Goal: Transaction & Acquisition: Obtain resource

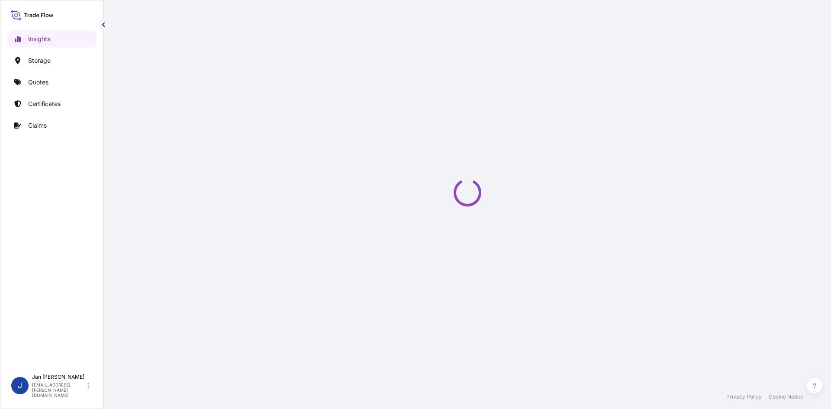
select select "2025"
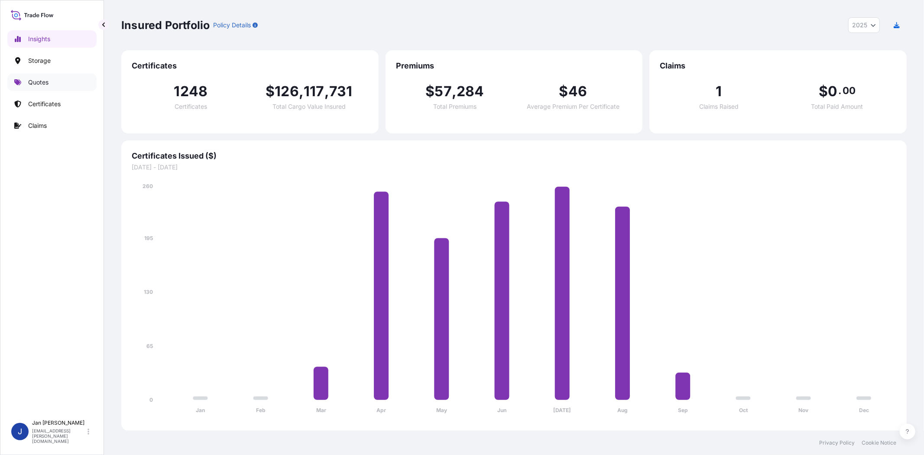
click at [66, 78] on link "Quotes" at bounding box center [51, 82] width 89 height 17
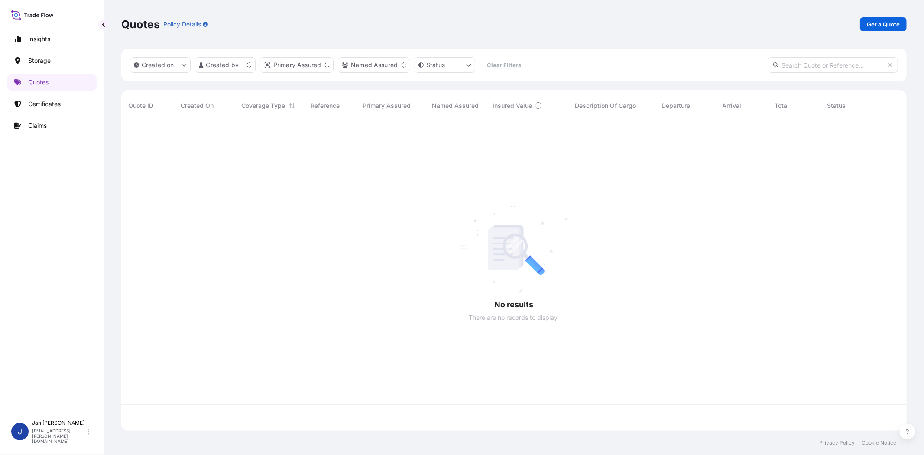
scroll to position [307, 778]
click at [831, 21] on p "Get a Quote" at bounding box center [882, 24] width 33 height 9
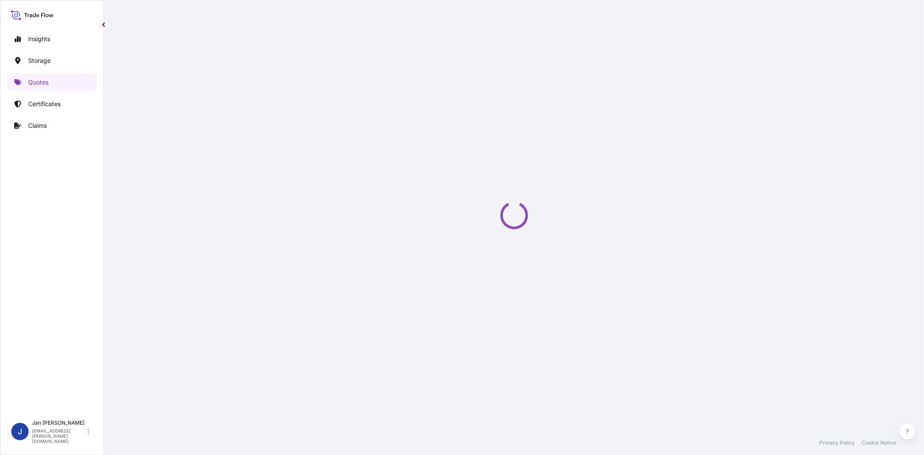
select select "Water"
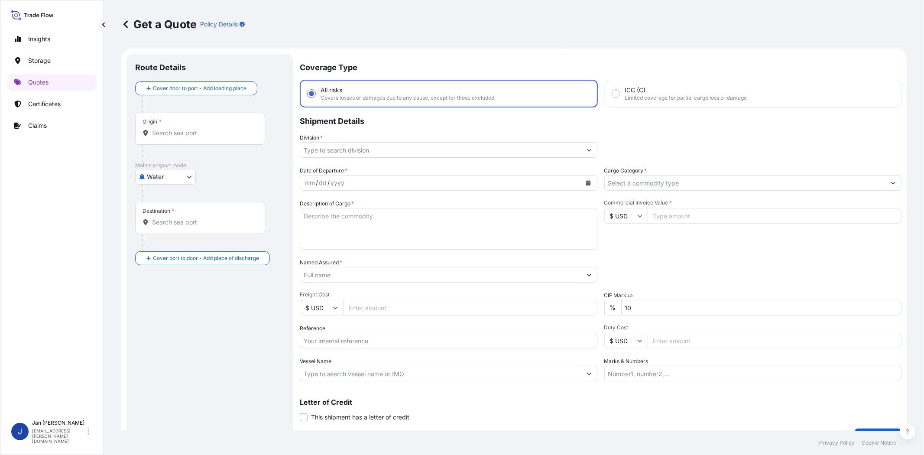
scroll to position [14, 0]
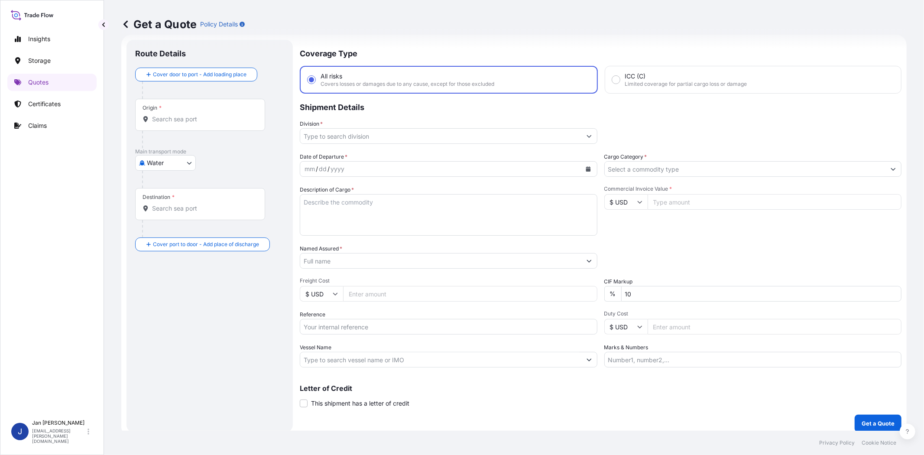
click at [609, 203] on input "$ USD" at bounding box center [625, 202] width 43 height 16
drag, startPoint x: 620, startPoint y: 223, endPoint x: 665, endPoint y: 205, distance: 48.6
click at [620, 223] on div "€ EUR" at bounding box center [622, 224] width 36 height 16
type input "€ EUR"
click at [681, 195] on input "Commercial Invoice Value *" at bounding box center [774, 202] width 254 height 16
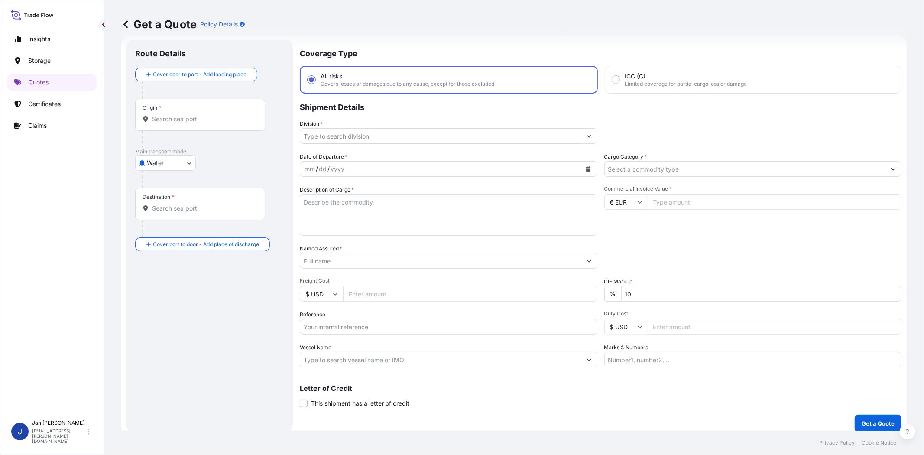
paste input "45498.89"
type input "45498.89"
click at [704, 244] on div "Packing Category Type to search a container mode Please select a primary mode o…" at bounding box center [752, 256] width 297 height 24
drag, startPoint x: 691, startPoint y: 256, endPoint x: 688, endPoint y: 191, distance: 65.0
click at [691, 254] on div "Packing Category Type to search a container mode Please select a primary mode o…" at bounding box center [752, 256] width 297 height 24
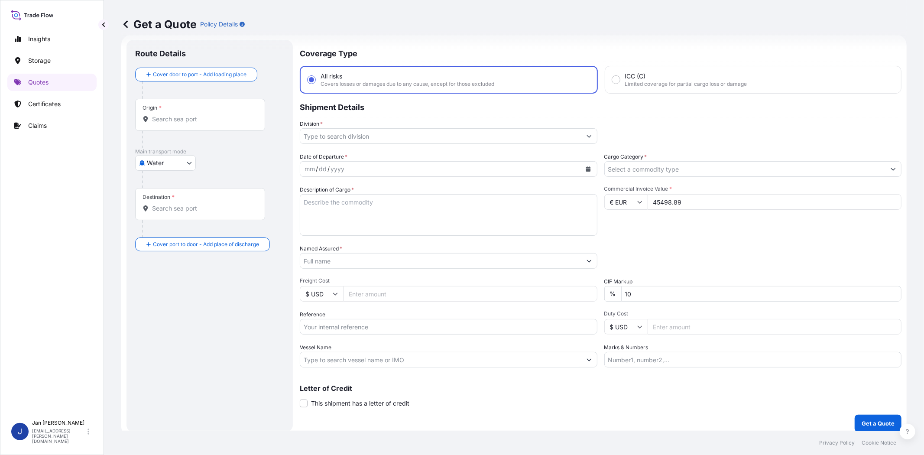
click at [693, 171] on input "Cargo Category *" at bounding box center [744, 169] width 281 height 16
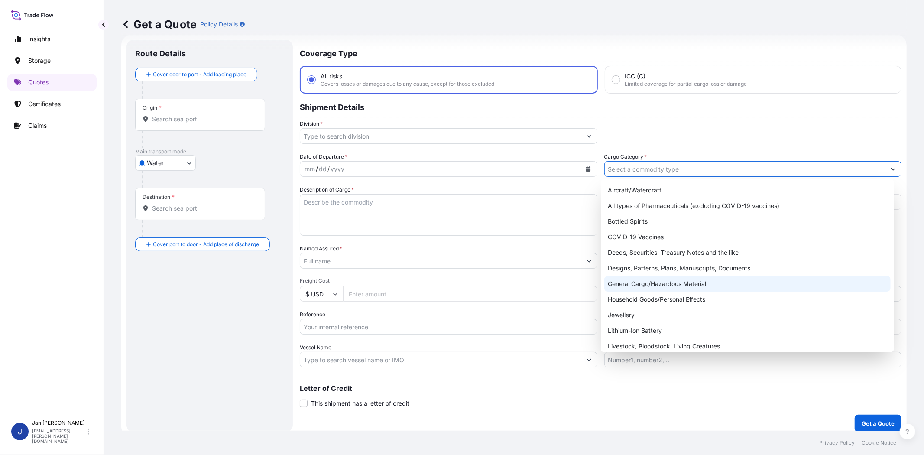
click at [682, 291] on div "General Cargo/Hazardous Material" at bounding box center [747, 284] width 286 height 16
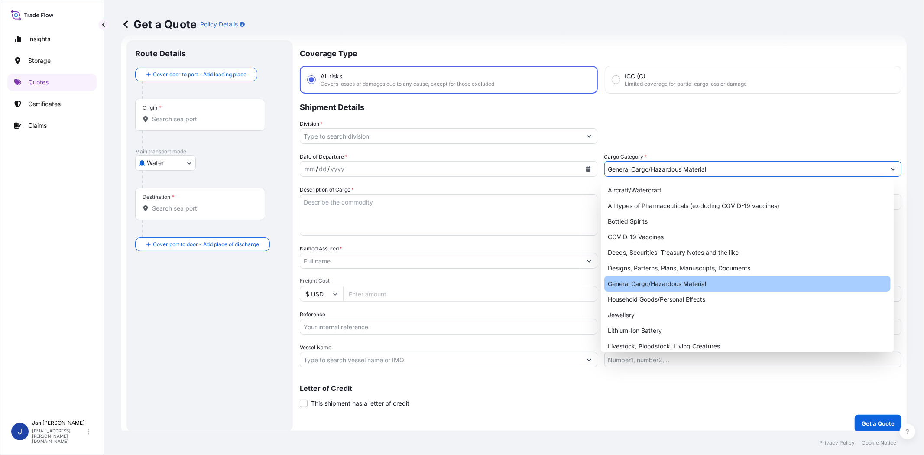
type input "General Cargo/Hazardous Material"
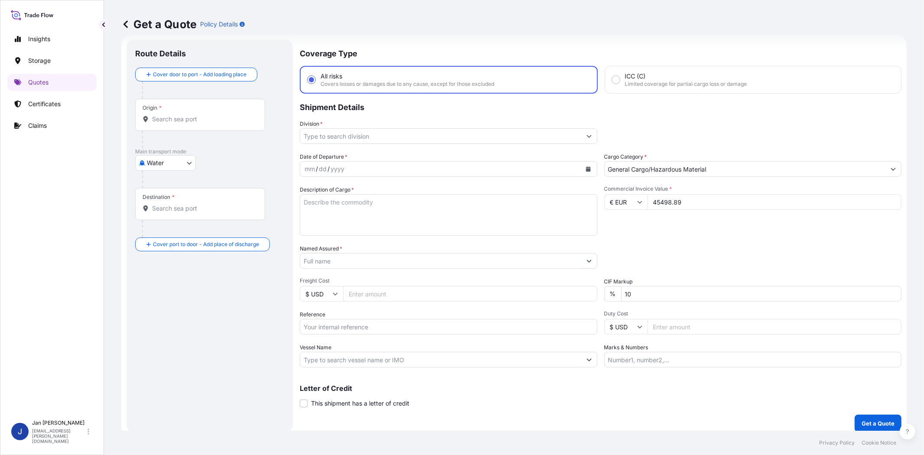
drag, startPoint x: 669, startPoint y: 265, endPoint x: 668, endPoint y: 260, distance: 5.5
click at [669, 265] on div "Packing Category Type to search a container mode Please select a primary mode o…" at bounding box center [752, 256] width 297 height 24
click at [433, 134] on input "Division *" at bounding box center [440, 136] width 281 height 16
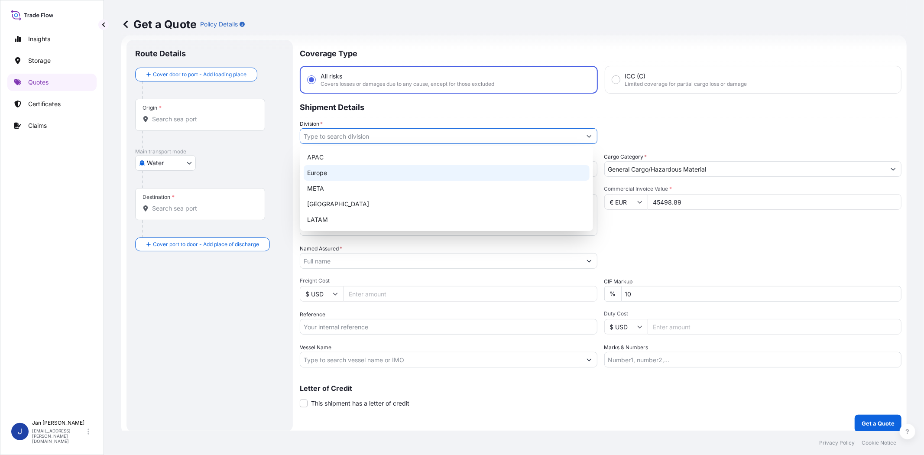
click at [425, 171] on div "Europe" at bounding box center [447, 173] width 286 height 16
type input "Europe"
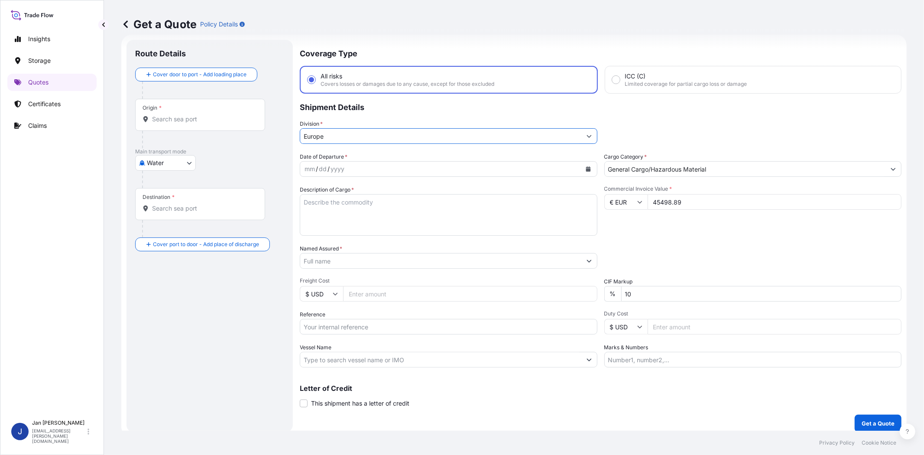
drag, startPoint x: 693, startPoint y: 235, endPoint x: 683, endPoint y: 239, distance: 11.3
click at [694, 236] on div "Date of Departure * mm / dd / yyyy Cargo Category * General Cargo/Hazardous Mat…" at bounding box center [600, 259] width 601 height 215
click at [548, 265] on input "Named Assured *" at bounding box center [440, 261] width 281 height 16
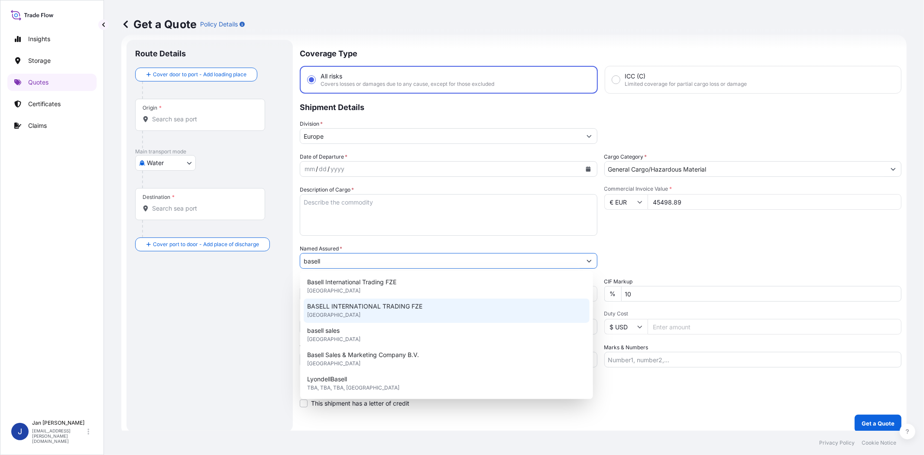
click at [495, 299] on div "BASELL INTERNATIONAL TRADING FZE [GEOGRAPHIC_DATA]" at bounding box center [447, 310] width 286 height 24
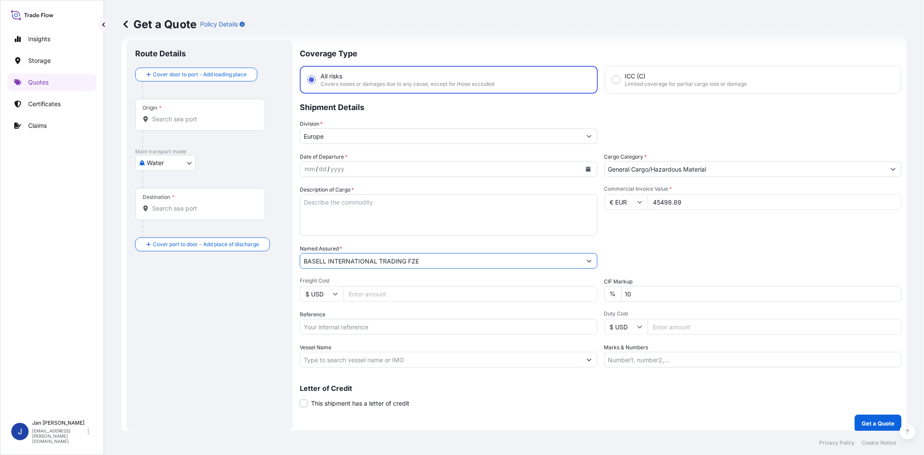
type input "BASELL INTERNATIONAL TRADING FZE"
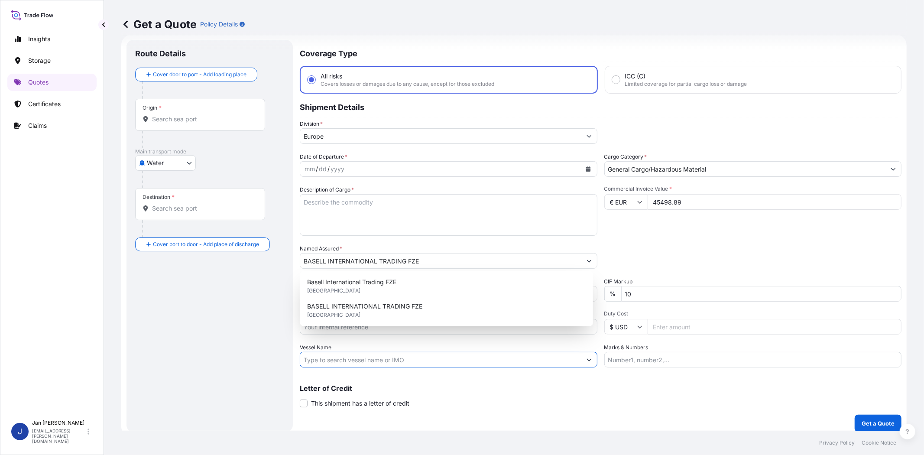
click at [572, 355] on input "Vessel Name" at bounding box center [440, 360] width 281 height 16
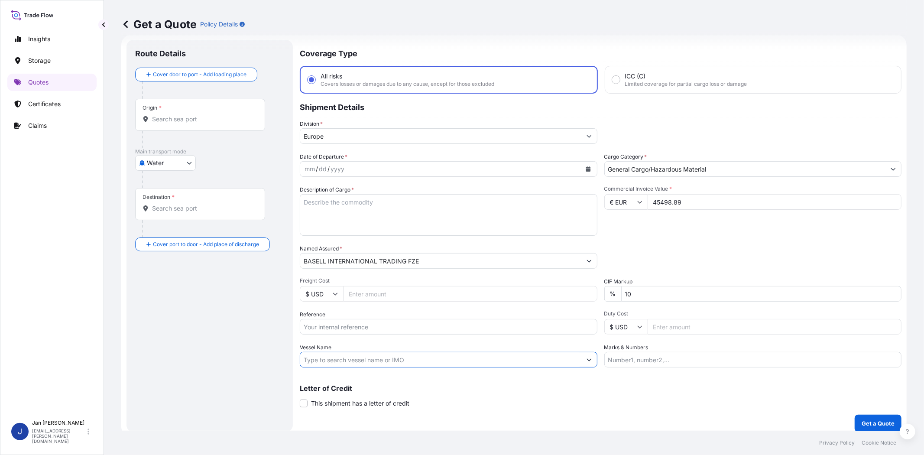
paste input "ITAL [GEOGRAPHIC_DATA]"
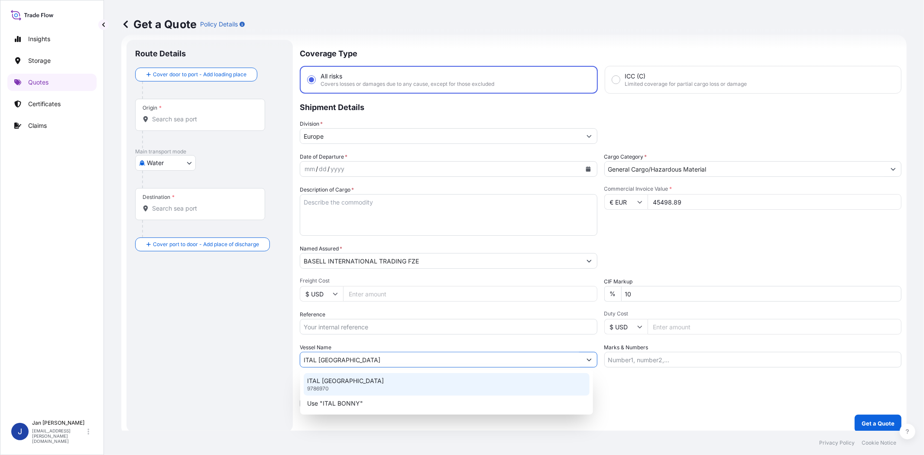
click at [443, 378] on div "ITAL BONNY 9786970" at bounding box center [447, 384] width 286 height 23
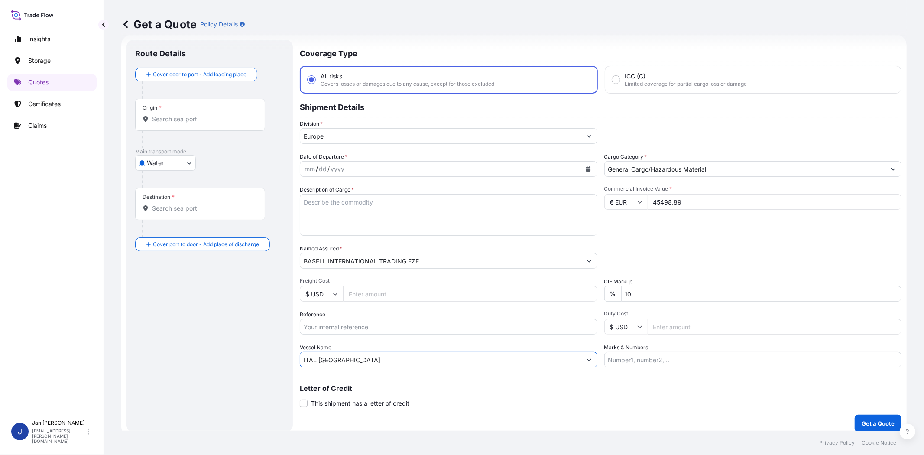
type input "ITAL [GEOGRAPHIC_DATA]"
click at [226, 121] on input "Origin *" at bounding box center [203, 119] width 102 height 9
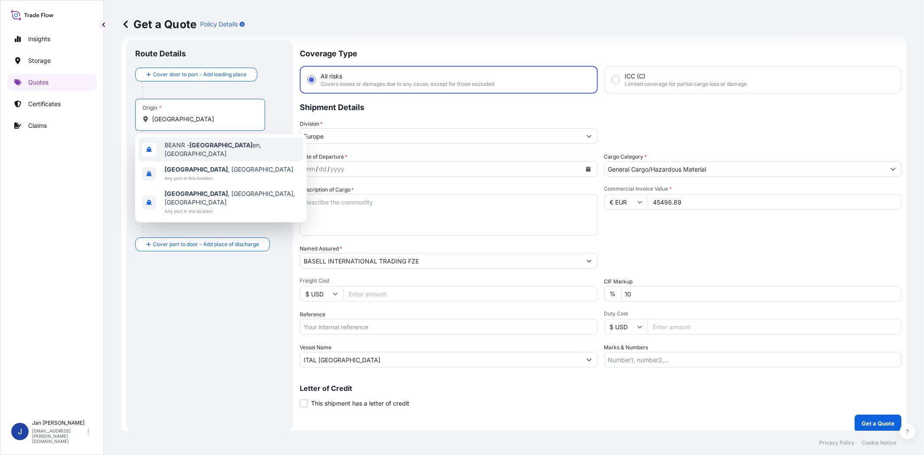
click at [218, 145] on span "BEANR - [GEOGRAPHIC_DATA] en, [GEOGRAPHIC_DATA]" at bounding box center [232, 149] width 135 height 17
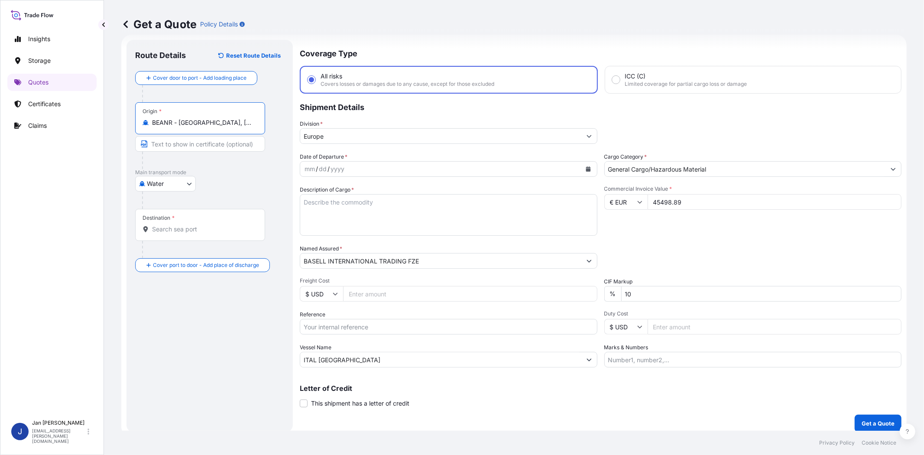
type input "BEANR - [GEOGRAPHIC_DATA], [GEOGRAPHIC_DATA]"
click at [204, 232] on input "Destination *" at bounding box center [203, 229] width 102 height 9
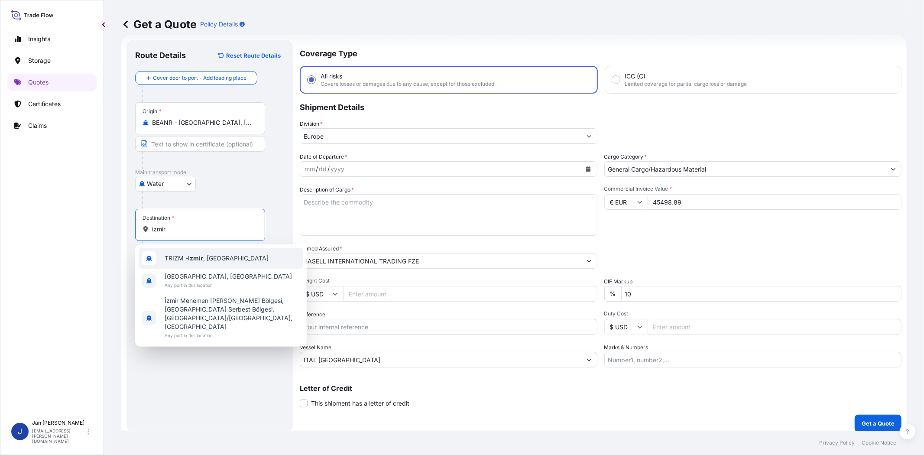
click at [213, 259] on span "TRIZM - [GEOGRAPHIC_DATA] , [GEOGRAPHIC_DATA]" at bounding box center [217, 258] width 104 height 9
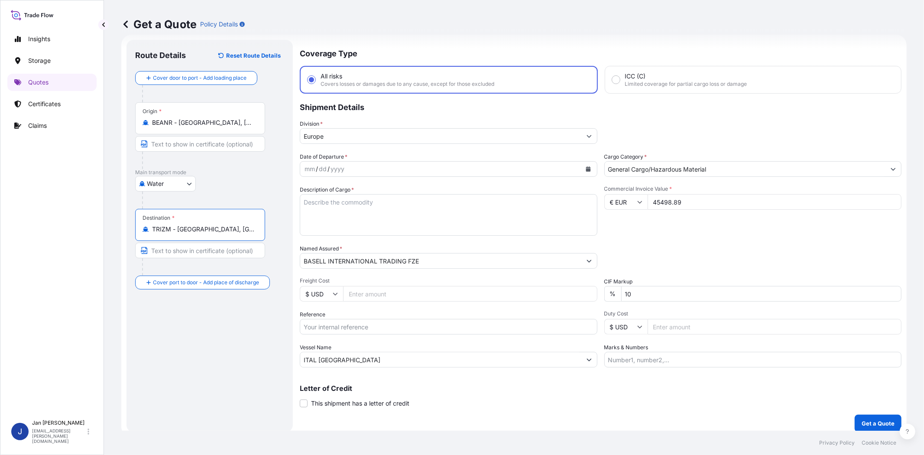
type input "TRIZM - [GEOGRAPHIC_DATA], [GEOGRAPHIC_DATA]"
click at [275, 193] on div at bounding box center [213, 199] width 142 height 17
click at [585, 167] on icon "Calendar" at bounding box center [587, 168] width 5 height 5
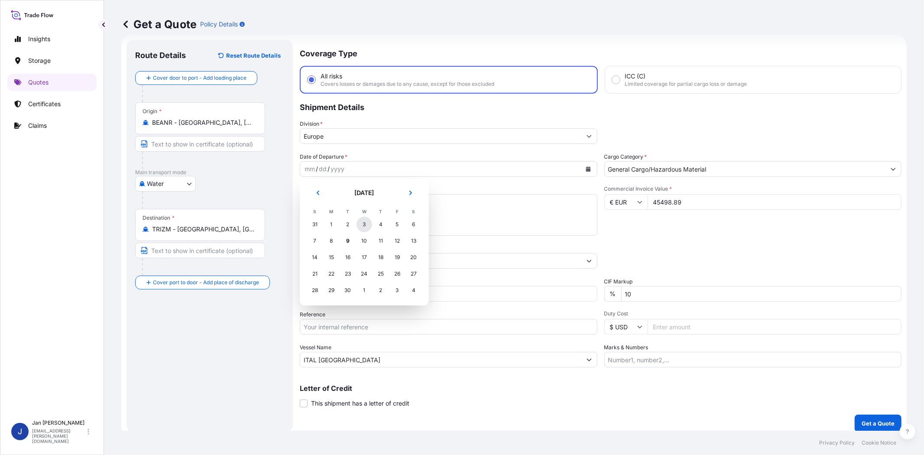
click at [361, 224] on div "3" at bounding box center [364, 224] width 16 height 16
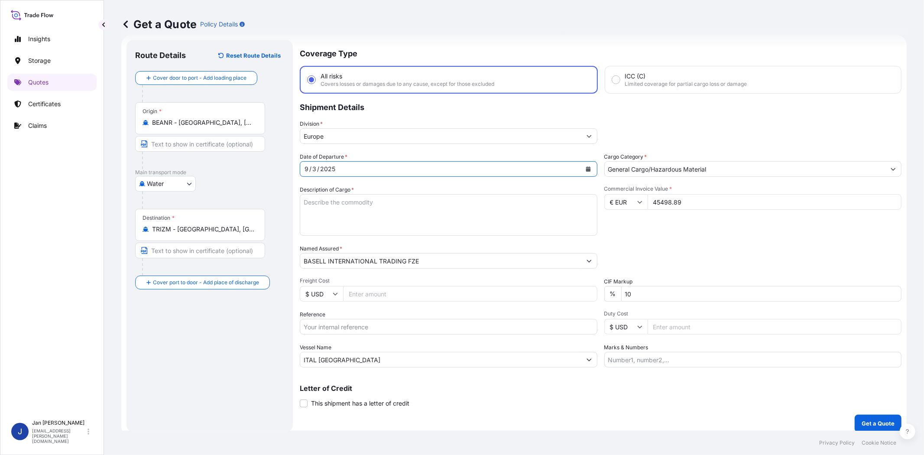
click at [664, 231] on div "Commercial Invoice Value * € EUR 45498.89" at bounding box center [752, 210] width 297 height 50
click at [373, 210] on textarea "Description of Cargo *" at bounding box center [448, 215] width 297 height 42
paste textarea "BAGS LOADED ONTO 18 PALLETS LOADED INTO 1 40' HIGH CUBE CONTAINER ADSYL 7572 XCP"
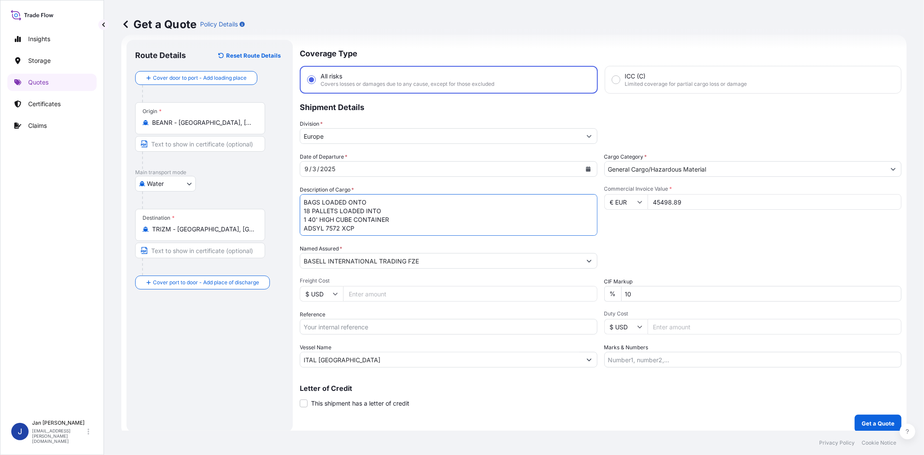
click at [306, 198] on textarea "BAGS LOADED ONTO 18 PALLETS LOADED INTO 1 40' HIGH CUBE CONTAINER ADSYL 7572 XCP" at bounding box center [448, 215] width 297 height 42
type textarea "990 BAGS LOADED ONTO 18 PALLETS LOADED INTO 1 40' HIGH CUBE CONTAINER ADSYL 757…"
click at [758, 217] on div "Commercial Invoice Value * € EUR 45498.89" at bounding box center [752, 210] width 297 height 50
click at [402, 328] on input "Reference" at bounding box center [448, 327] width 297 height 16
click at [694, 359] on input "Marks & Numbers" at bounding box center [752, 360] width 297 height 16
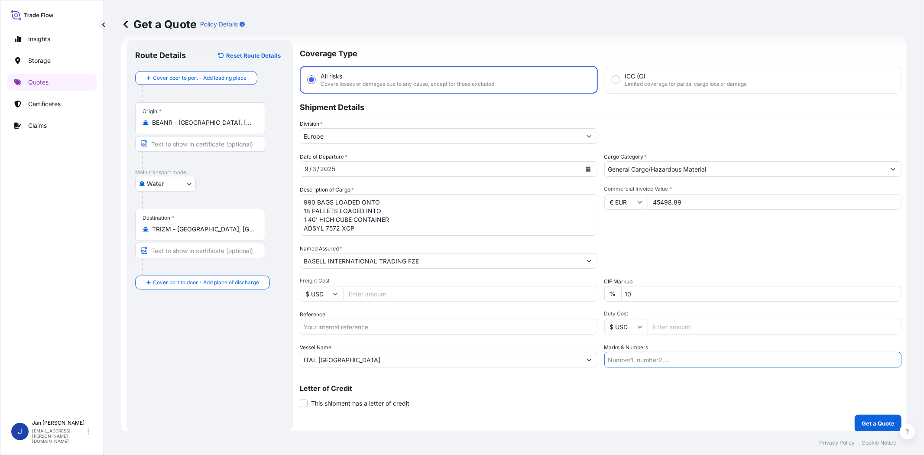
paste input "POLIBAK/ [GEOGRAPHIC_DATA]"
type input "POLIBAK/ [GEOGRAPHIC_DATA]"
click at [364, 327] on input "Reference" at bounding box center [448, 327] width 297 height 16
paste input "1187429317 // 5013213107 5013215055 304251601 4900880916"
type input "1187429317 // 5013213107 5013215055 304251601 4900880916"
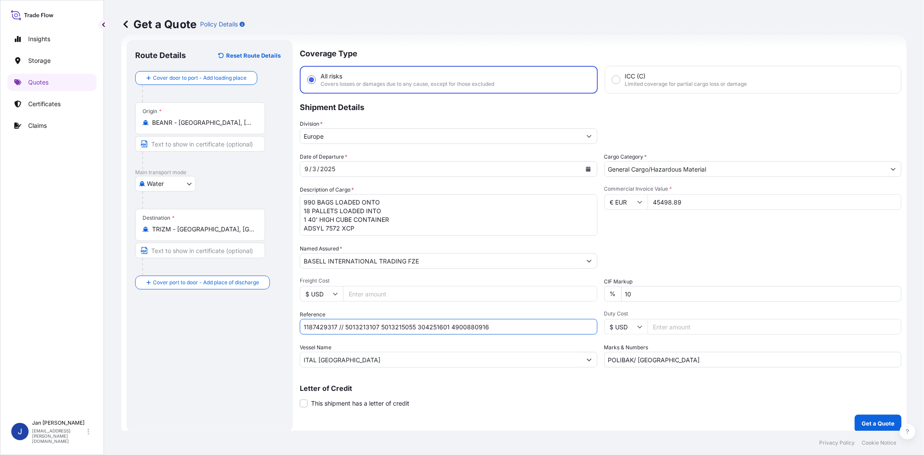
click at [733, 401] on div "Letter of Credit This shipment has a letter of credit Letter of credit * Letter…" at bounding box center [600, 395] width 601 height 23
click at [831, 409] on p "Get a Quote" at bounding box center [877, 423] width 33 height 9
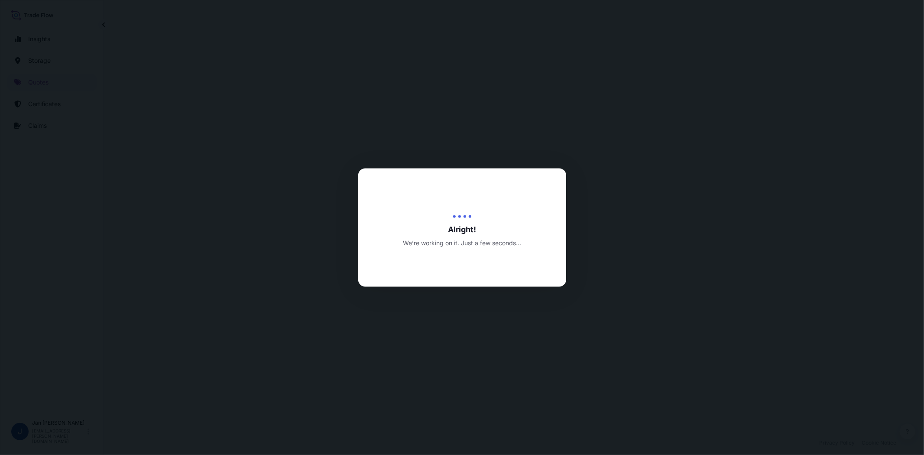
select select "Water"
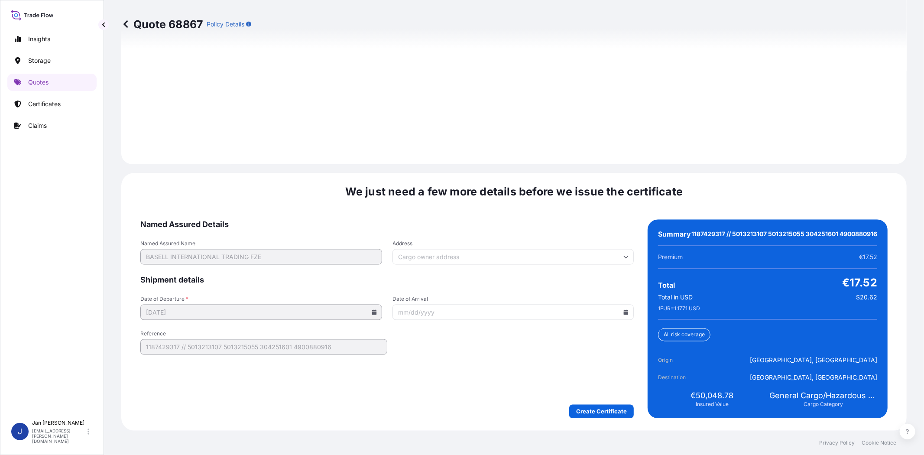
scroll to position [1213, 0]
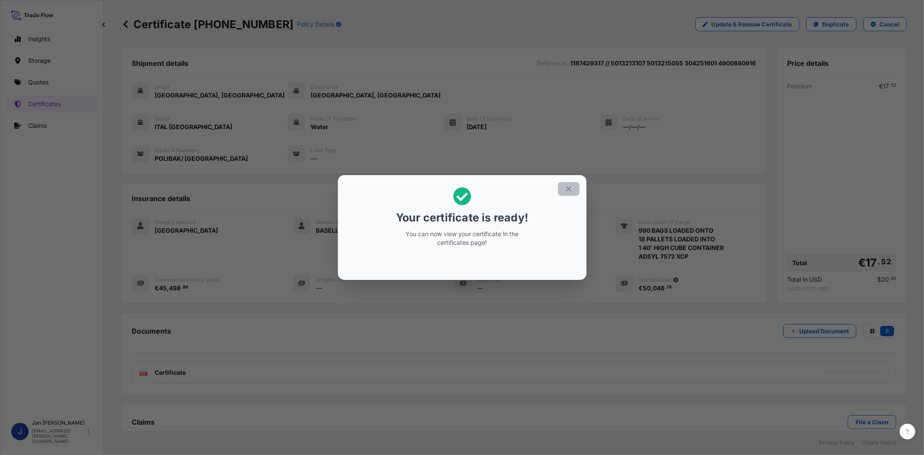
click at [566, 190] on icon "button" at bounding box center [569, 189] width 8 height 8
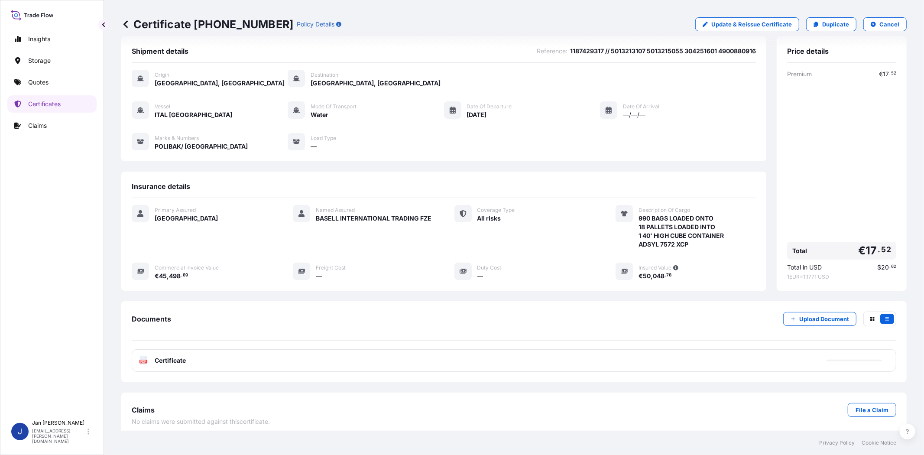
scroll to position [19, 0]
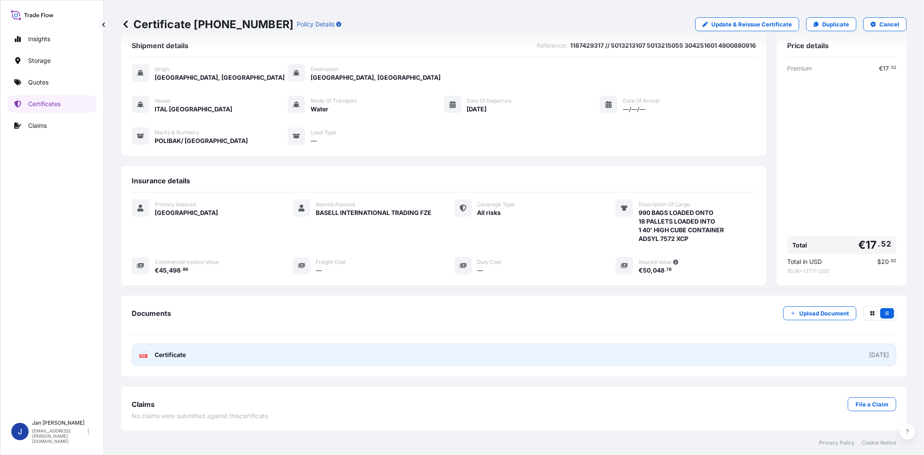
click at [145, 354] on text "PDF" at bounding box center [144, 355] width 6 height 3
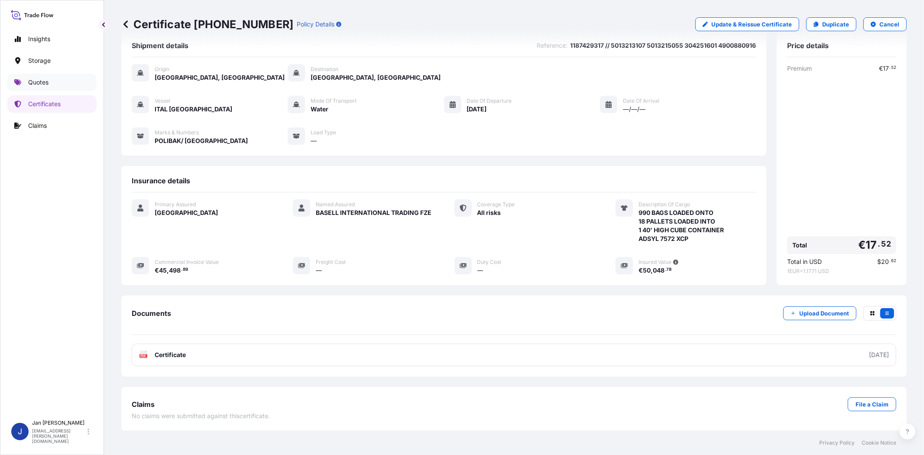
click at [20, 89] on link "Quotes" at bounding box center [51, 82] width 89 height 17
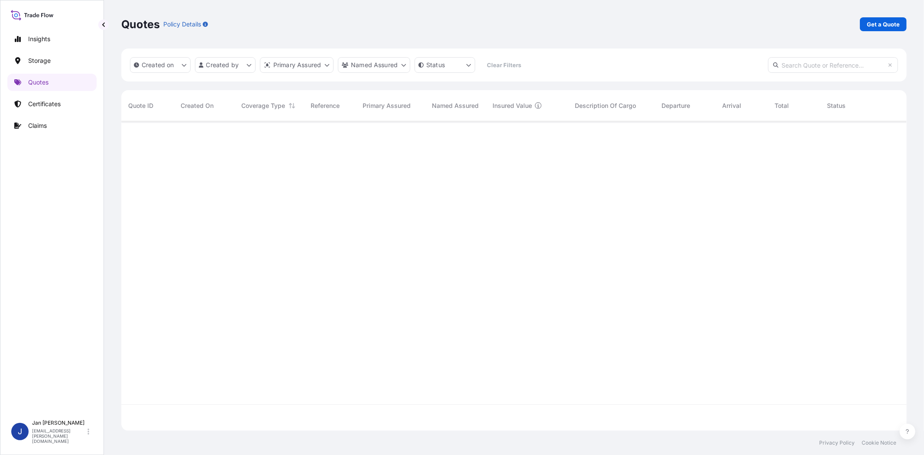
scroll to position [307, 778]
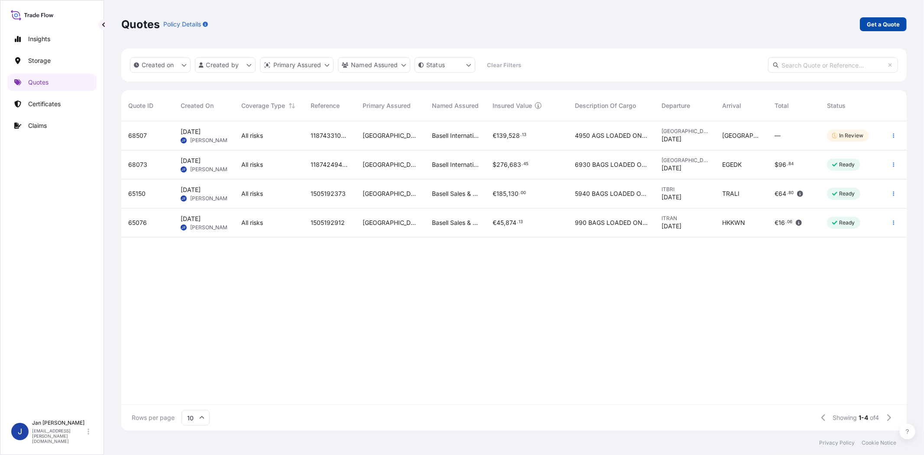
click at [831, 17] on link "Get a Quote" at bounding box center [882, 24] width 47 height 14
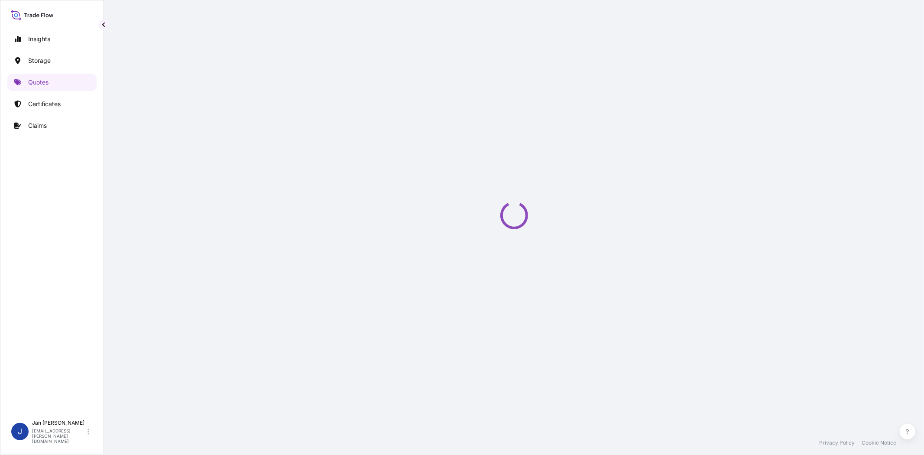
select select "Water"
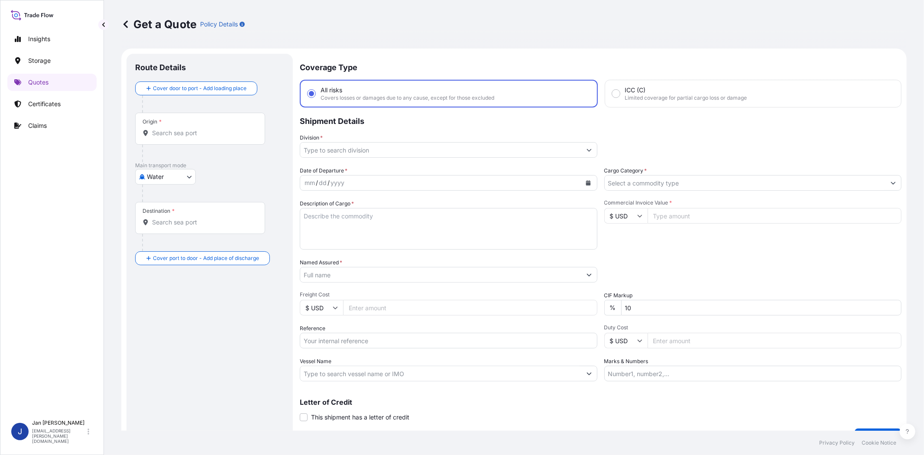
scroll to position [14, 0]
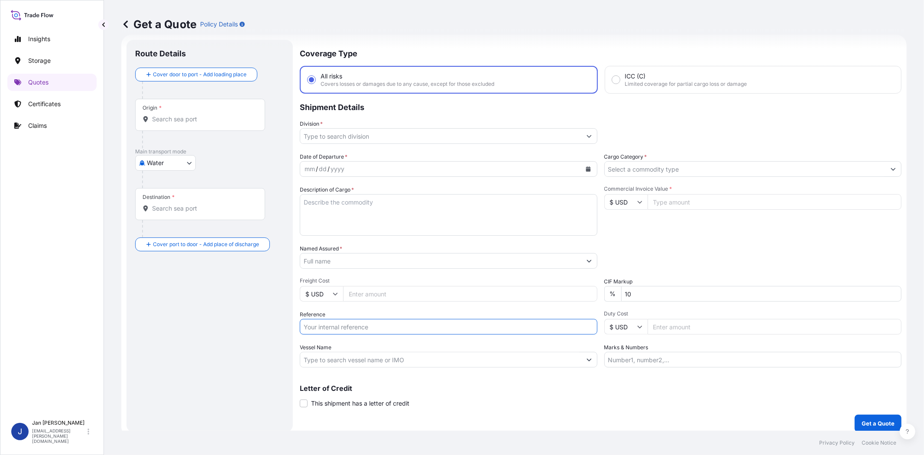
click at [348, 322] on input "Reference" at bounding box center [448, 327] width 297 height 16
paste input "1187432929 // 5013205833 304256865 4500041559 /16(29/09 )"
type input "1187432929 // 5013205833 304256865 4500041559 /16(29/09 )"
click at [367, 137] on input "Division *" at bounding box center [440, 136] width 281 height 16
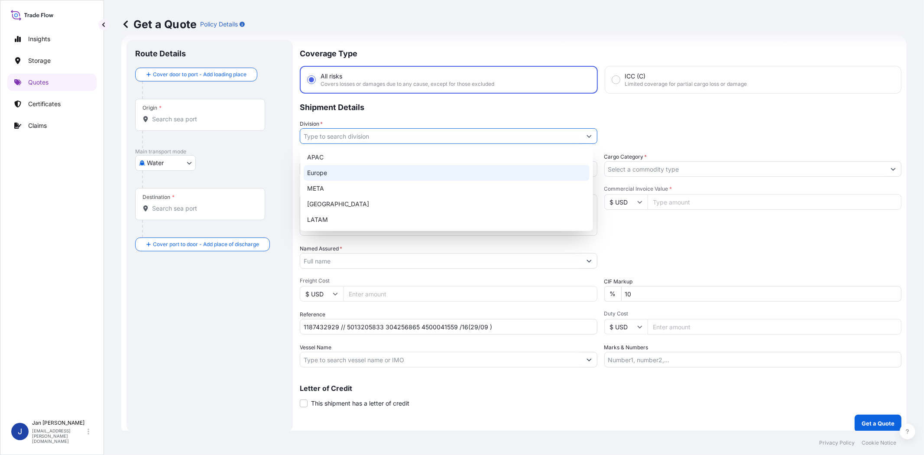
click at [363, 174] on div "Europe" at bounding box center [447, 173] width 286 height 16
type input "Europe"
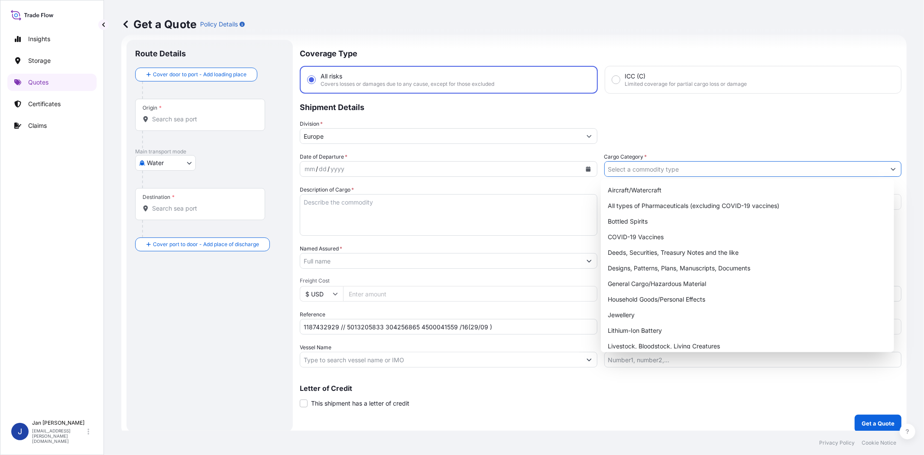
click at [686, 165] on input "Cargo Category *" at bounding box center [744, 169] width 281 height 16
click at [678, 280] on div "General Cargo/Hazardous Material" at bounding box center [747, 284] width 286 height 16
type input "General Cargo/Hazardous Material"
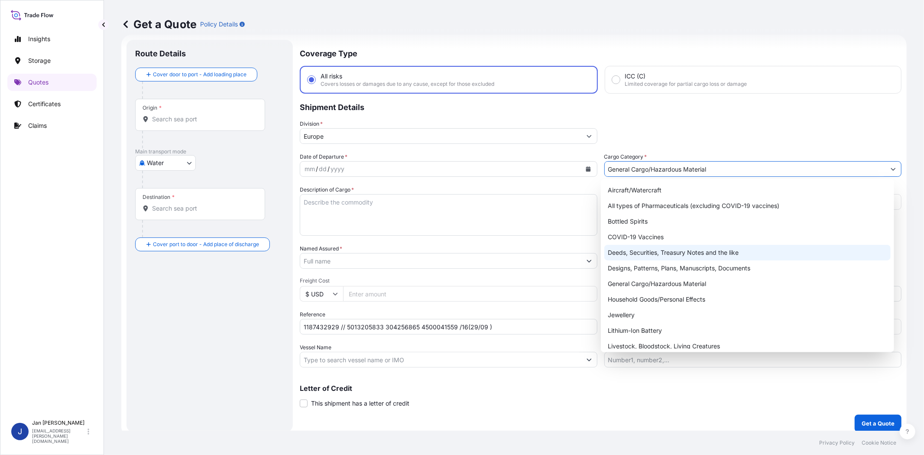
click at [698, 257] on div "Packing Category Type to search a container mode Please select a primary mode o…" at bounding box center [752, 256] width 297 height 24
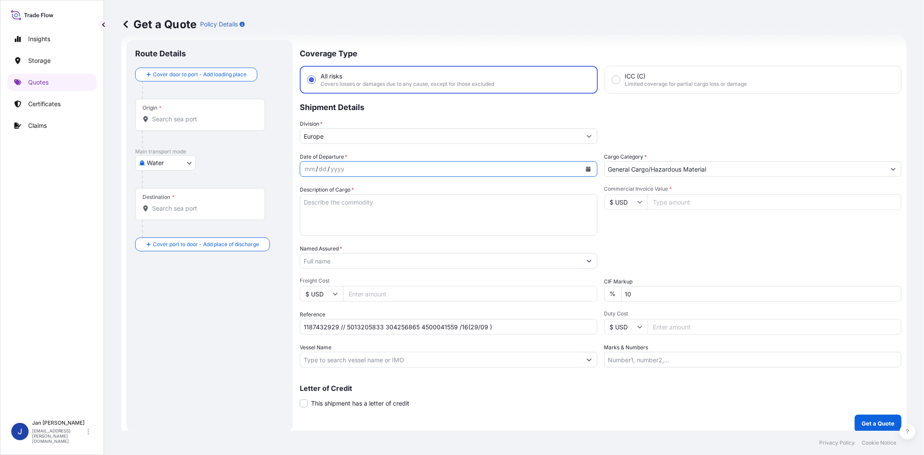
click at [585, 168] on icon "Calendar" at bounding box center [587, 168] width 5 height 5
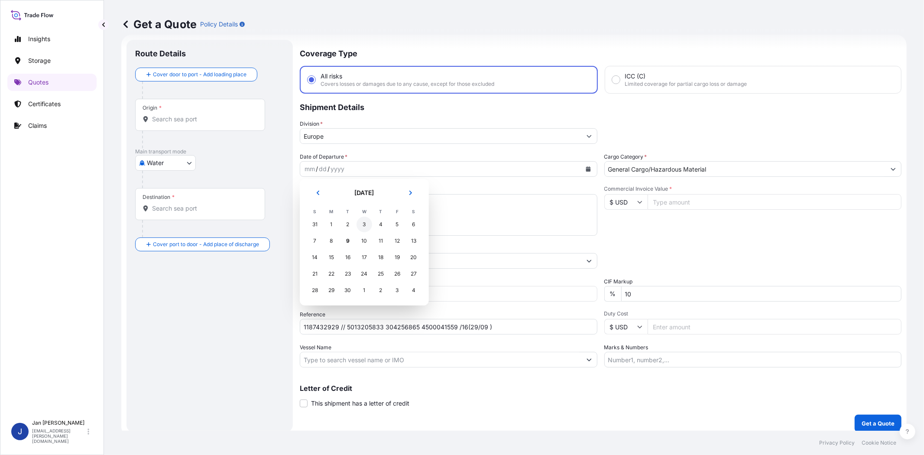
click at [366, 226] on div "3" at bounding box center [364, 224] width 16 height 16
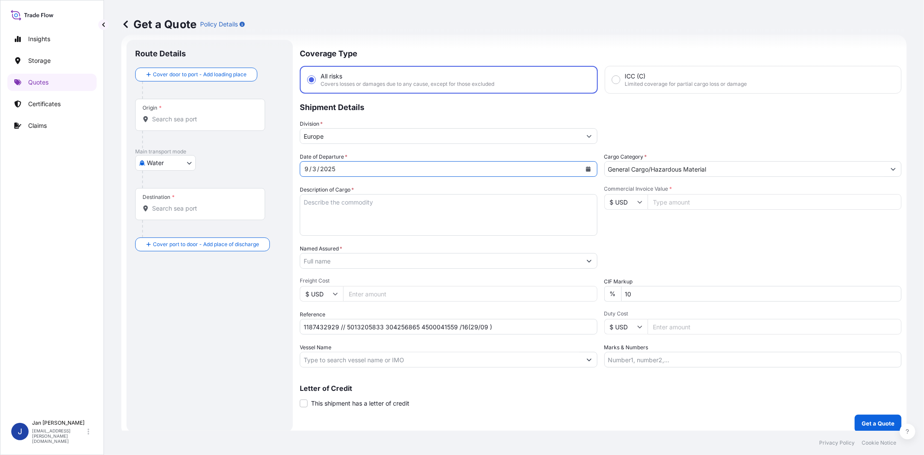
click at [636, 220] on div "Commercial Invoice Value * $ USD" at bounding box center [752, 210] width 297 height 50
click at [440, 353] on input "Vessel Name" at bounding box center [440, 360] width 281 height 16
paste input "1187432929 // 5013205833 304256865 4500041559 /16(29/09 )"
type input "1187432929 // 5013205833 304256865 4500041559 /16(29/09 )"
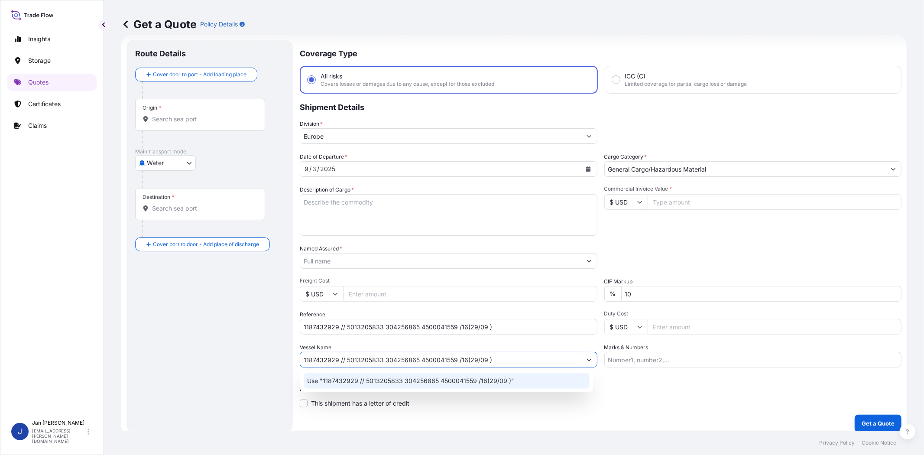
drag, startPoint x: 517, startPoint y: 352, endPoint x: 132, endPoint y: 339, distance: 385.5
click at [189, 348] on form "Route Details Cover door to port - Add loading place Place of loading Road / In…" at bounding box center [513, 236] width 785 height 402
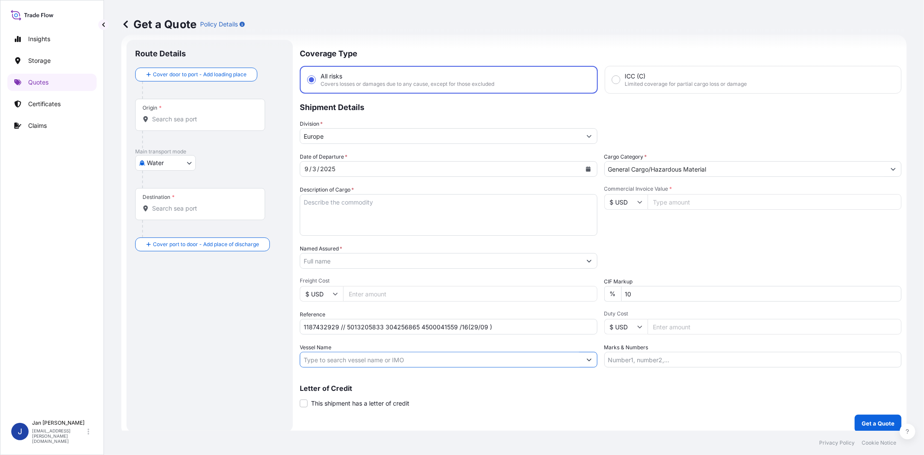
click at [359, 357] on input "Vessel Name" at bounding box center [440, 360] width 281 height 16
paste input "TRAIGUEN"
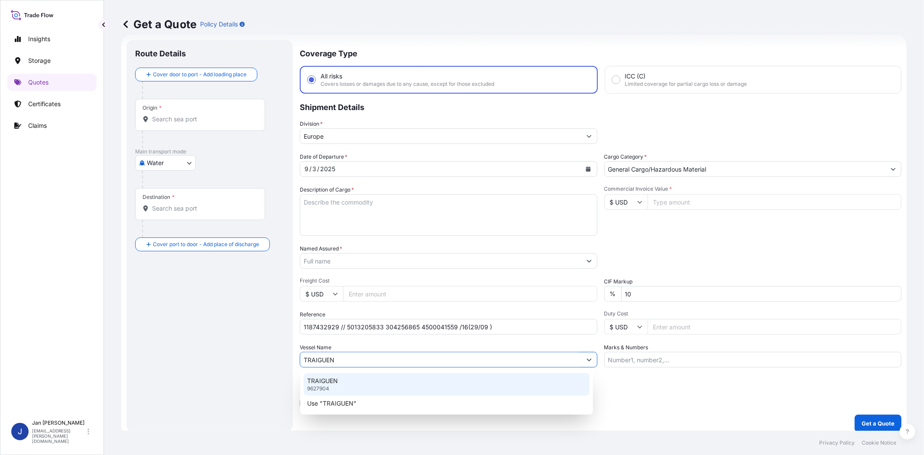
click at [353, 378] on div "TRAIGUEN 9627904" at bounding box center [447, 384] width 286 height 23
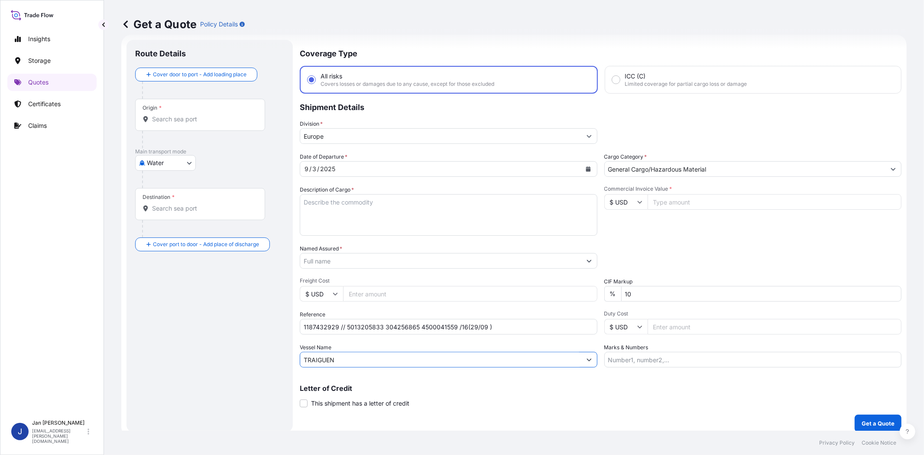
type input "TRAIGUEN"
click at [703, 272] on div "Date of Departure * [DATE] Cargo Category * General Cargo/Hazardous Material De…" at bounding box center [600, 259] width 601 height 215
click at [632, 200] on input "$ USD" at bounding box center [625, 202] width 43 height 16
click at [621, 219] on div "€ EUR" at bounding box center [622, 224] width 36 height 16
type input "€ EUR"
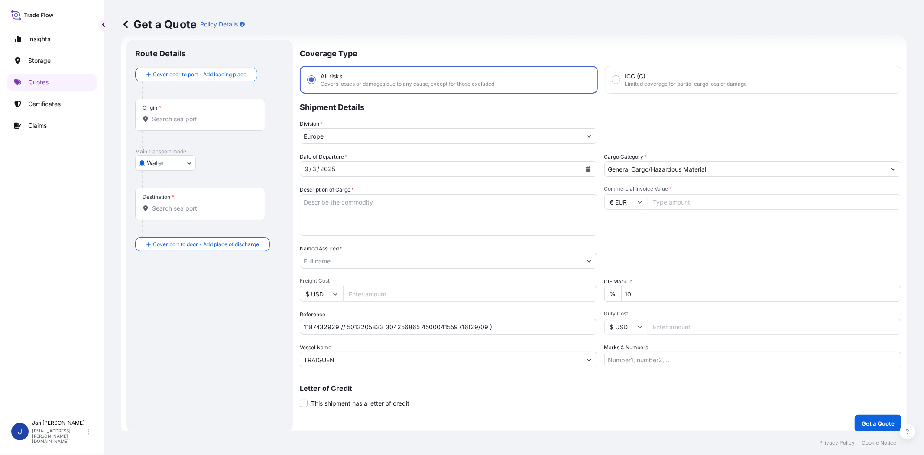
click at [680, 201] on input "Commercial Invoice Value *" at bounding box center [774, 202] width 254 height 16
type input "22803"
click at [685, 238] on div "Date of Departure * [DATE] Cargo Category * General Cargo/Hazardous Material De…" at bounding box center [600, 259] width 601 height 215
click at [430, 214] on textarea "Description of Cargo *" at bounding box center [448, 215] width 297 height 42
paste textarea "BAGS LOADED ONTO 8 PALLETS LOADED INTO 1 20' CONTAINER(S) HOSTACOM TRC 2352N C1…"
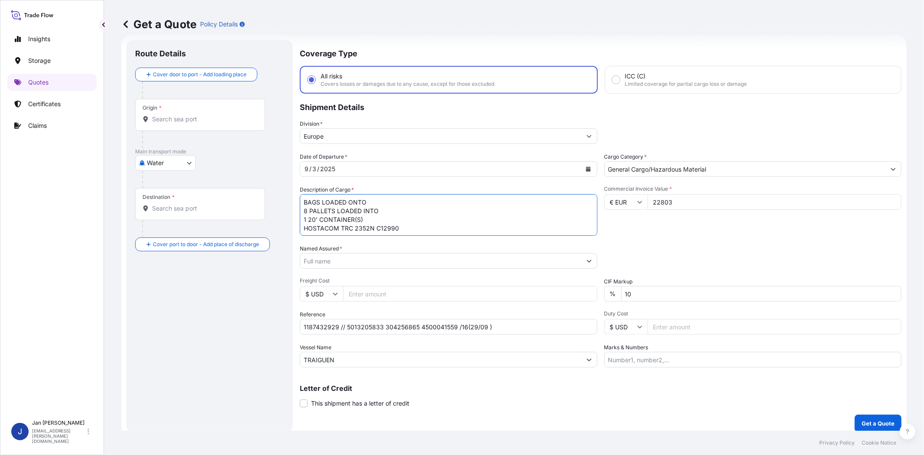
click at [301, 197] on textarea "BAGS LOADED ONTO 8 PALLETS LOADED INTO 1 20' CONTAINER(S) HOSTACOM TRC 2352N C1…" at bounding box center [448, 215] width 297 height 42
type textarea "440 BAGS LOADED ONTO 8 PALLETS LOADED INTO 1 20' CONTAINER(S) HOSTACOM TRC 2352…"
click at [704, 247] on div "Packing Category Type to search a container mode Please select a primary mode o…" at bounding box center [752, 256] width 297 height 24
click at [831, 409] on p "Get a Quote" at bounding box center [877, 423] width 33 height 9
click at [364, 262] on input "Named Assured *" at bounding box center [440, 261] width 281 height 16
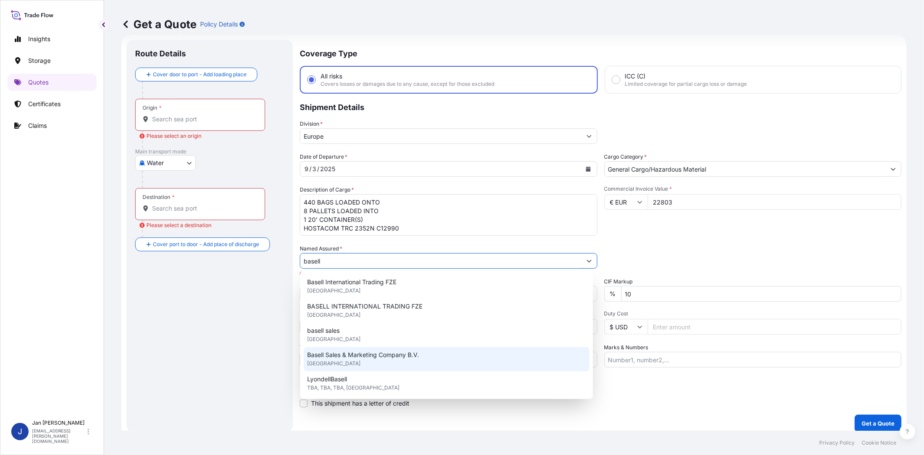
click at [359, 348] on div "Basell Sales & Marketing Company B.V. [GEOGRAPHIC_DATA]" at bounding box center [447, 359] width 286 height 24
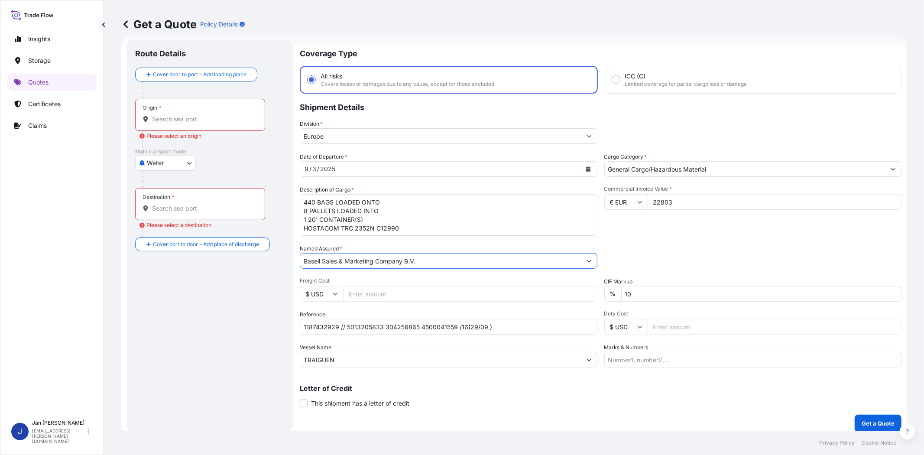
type input "Basell Sales & Marketing Company B.V."
click at [668, 244] on div "Packing Category Type to search a container mode Please select a primary mode o…" at bounding box center [752, 256] width 297 height 24
click at [198, 113] on div "Origin *" at bounding box center [200, 115] width 130 height 32
click at [198, 115] on input "Origin * Please select an origin" at bounding box center [203, 119] width 102 height 9
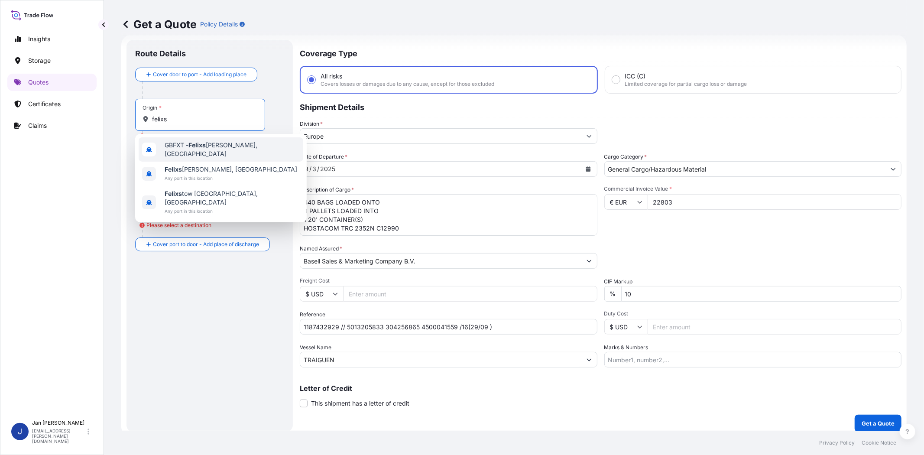
click at [216, 145] on span "GBFXT - Felixs [PERSON_NAME], [GEOGRAPHIC_DATA]" at bounding box center [232, 149] width 135 height 17
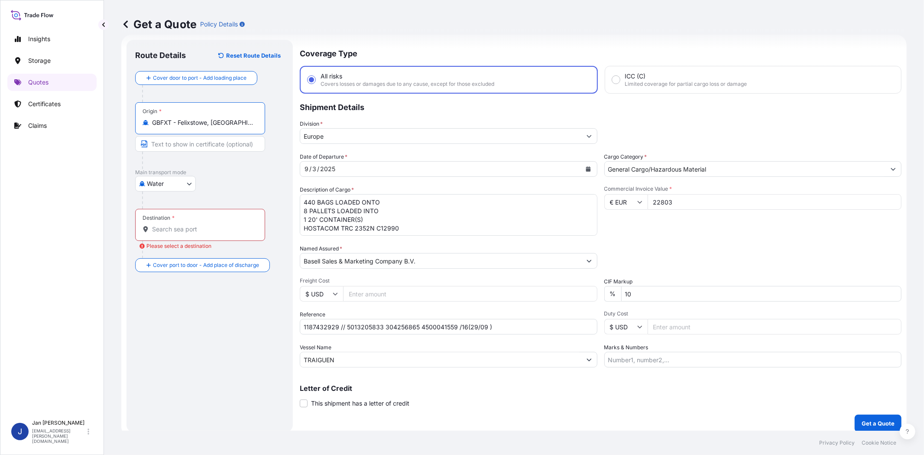
type input "GBFXT - Felixstowe, [GEOGRAPHIC_DATA]"
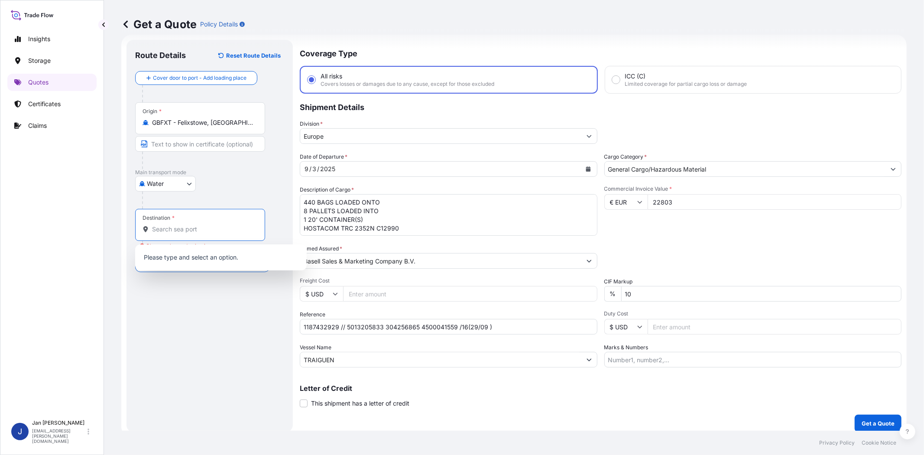
click at [202, 229] on input "Destination * Please select a destination" at bounding box center [203, 229] width 102 height 9
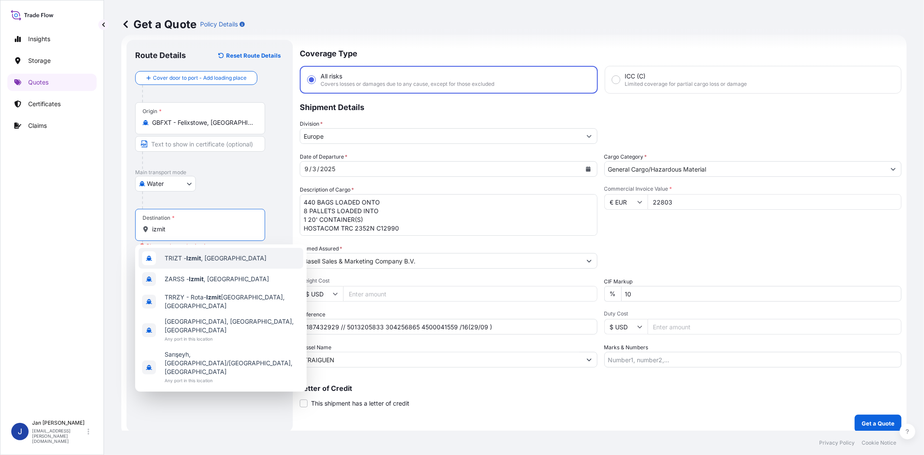
click at [210, 254] on span "TRIZT - [GEOGRAPHIC_DATA] , [GEOGRAPHIC_DATA]" at bounding box center [216, 258] width 102 height 9
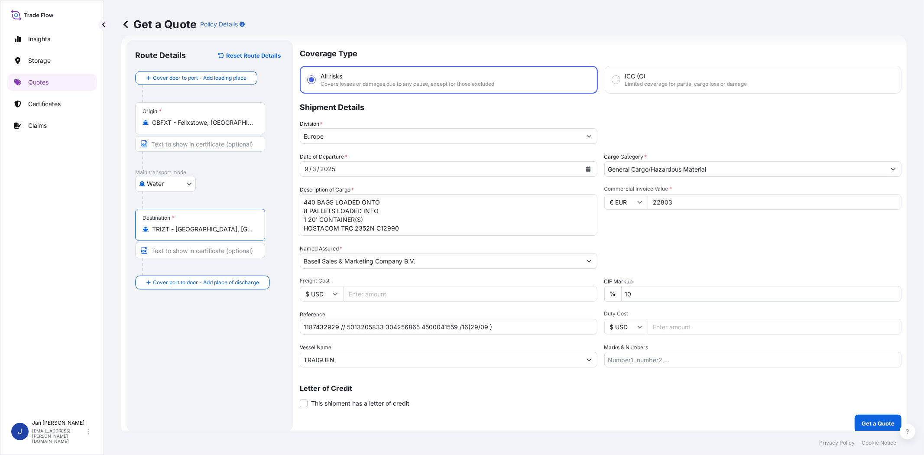
type input "TRIZT - [GEOGRAPHIC_DATA], [GEOGRAPHIC_DATA]"
click at [236, 182] on div "Water Air Water Inland" at bounding box center [209, 184] width 149 height 16
click at [831, 409] on p "Get a Quote" at bounding box center [877, 423] width 33 height 9
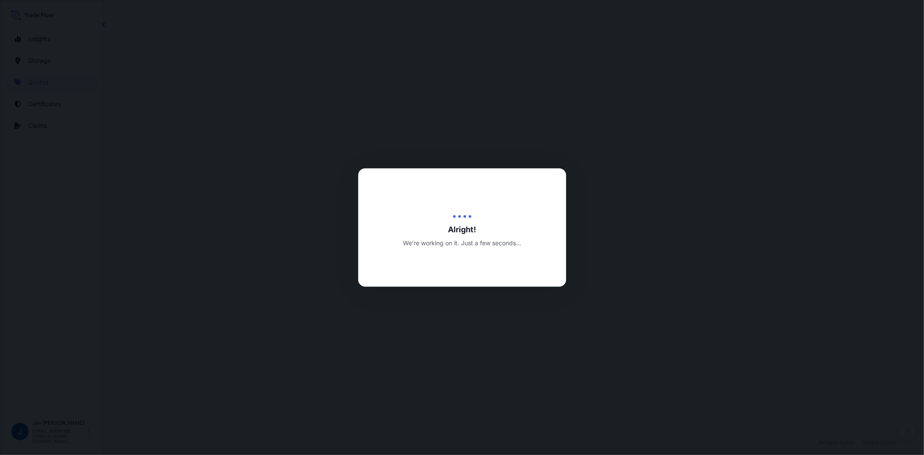
select select "Water"
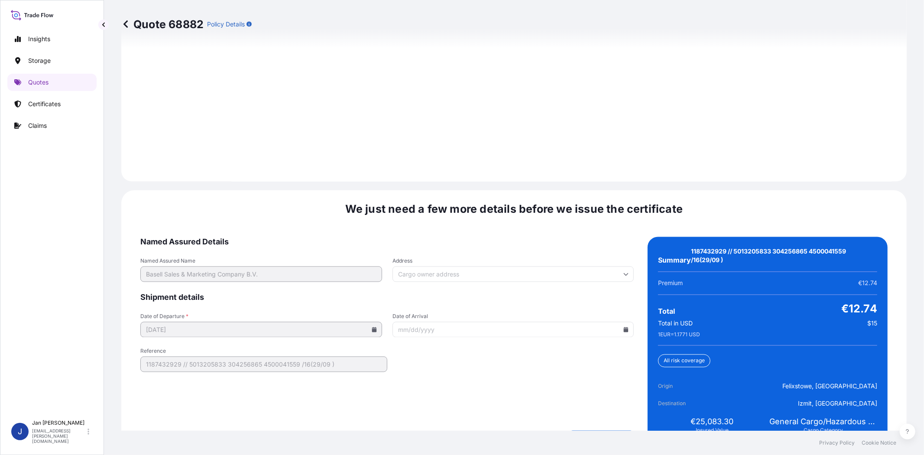
scroll to position [1213, 0]
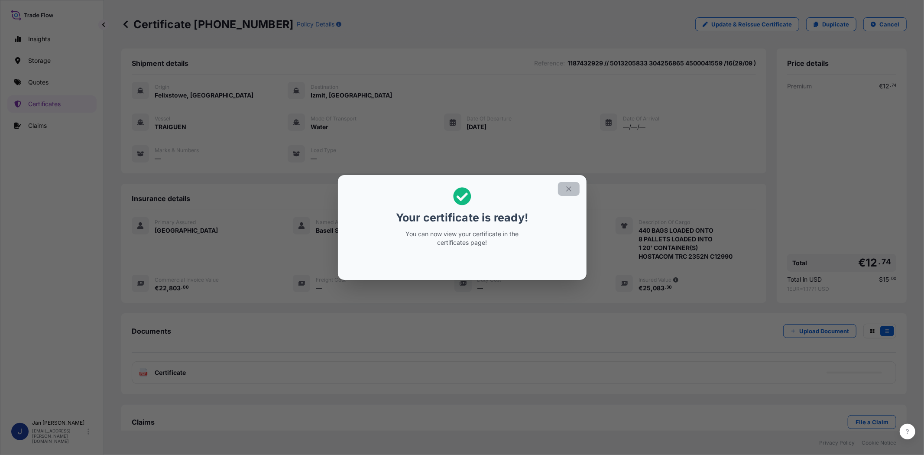
click at [568, 191] on icon "button" at bounding box center [569, 189] width 8 height 8
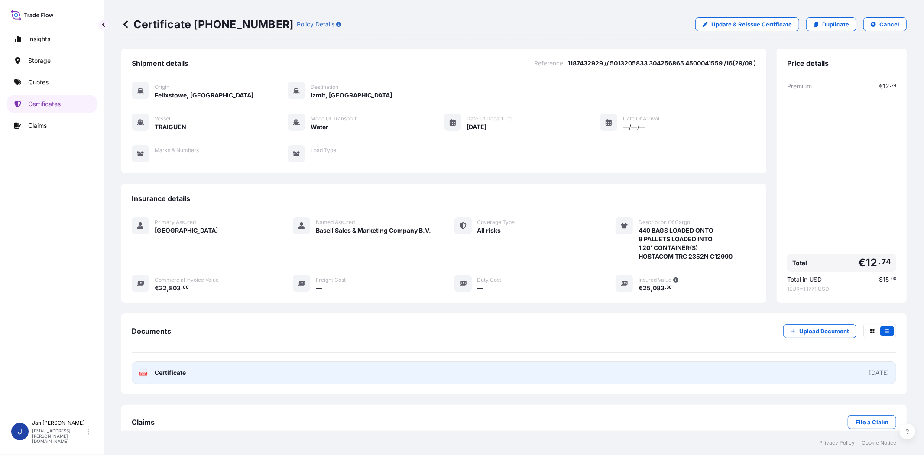
click at [159, 371] on span "Certificate" at bounding box center [170, 372] width 31 height 9
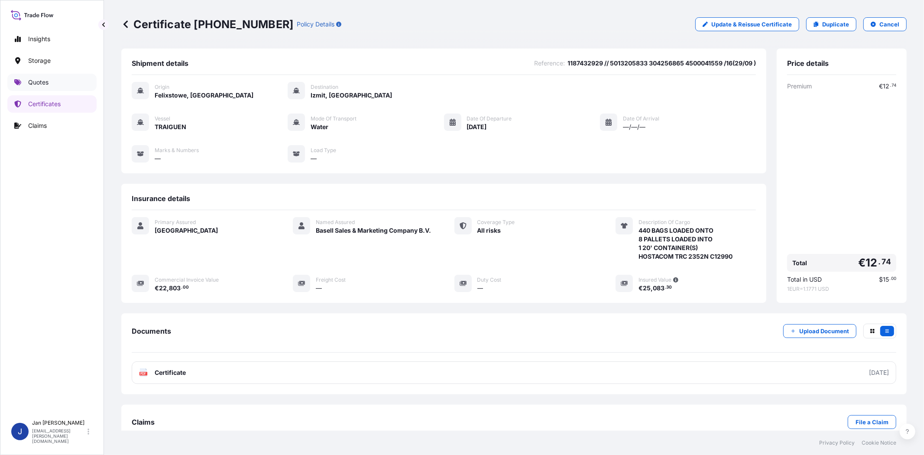
click at [63, 87] on link "Quotes" at bounding box center [51, 82] width 89 height 17
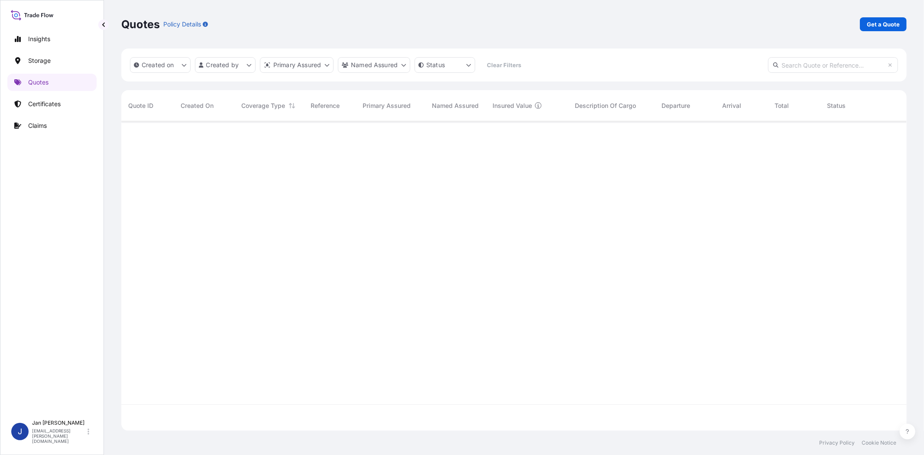
scroll to position [307, 778]
